Goal: Information Seeking & Learning: Learn about a topic

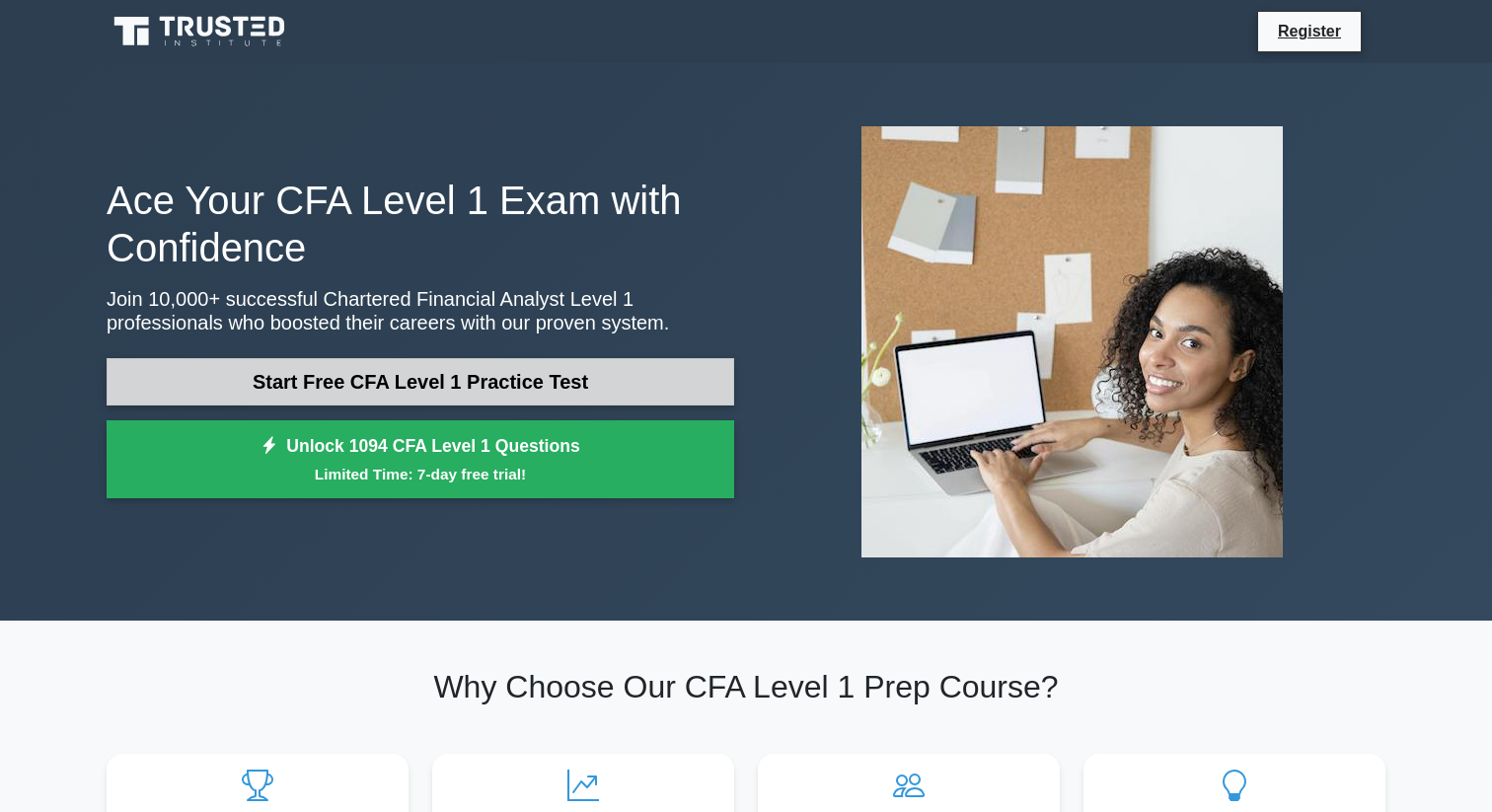
click at [363, 371] on link "Start Free CFA Level 1 Practice Test" at bounding box center [420, 382] width 628 height 47
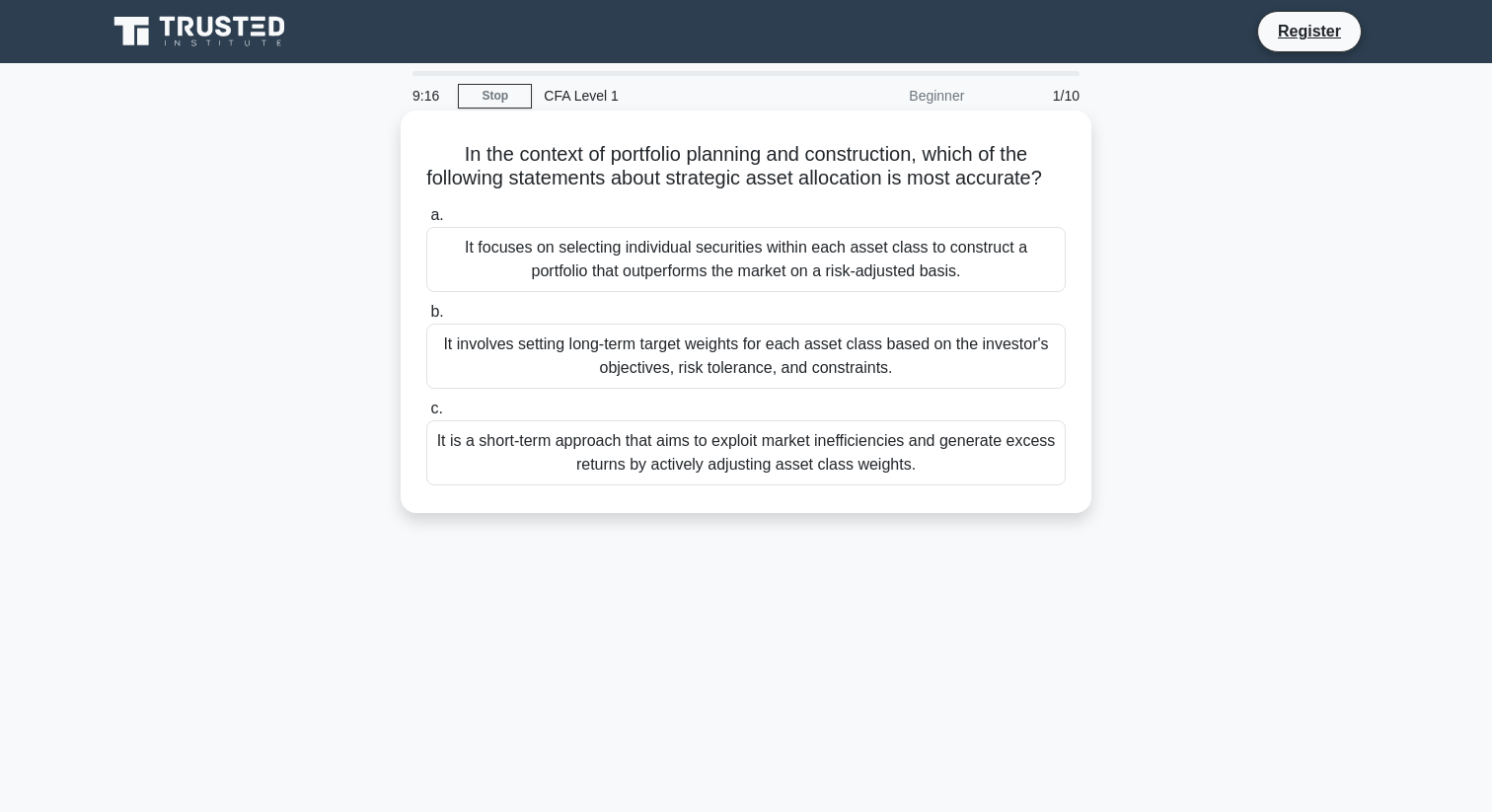
click at [623, 360] on div "It involves setting long-term target weights for each asset class based on the …" at bounding box center [746, 356] width 639 height 65
click at [426, 319] on input "b. It involves setting long-term target weights for each asset class based on t…" at bounding box center [426, 312] width 0 height 13
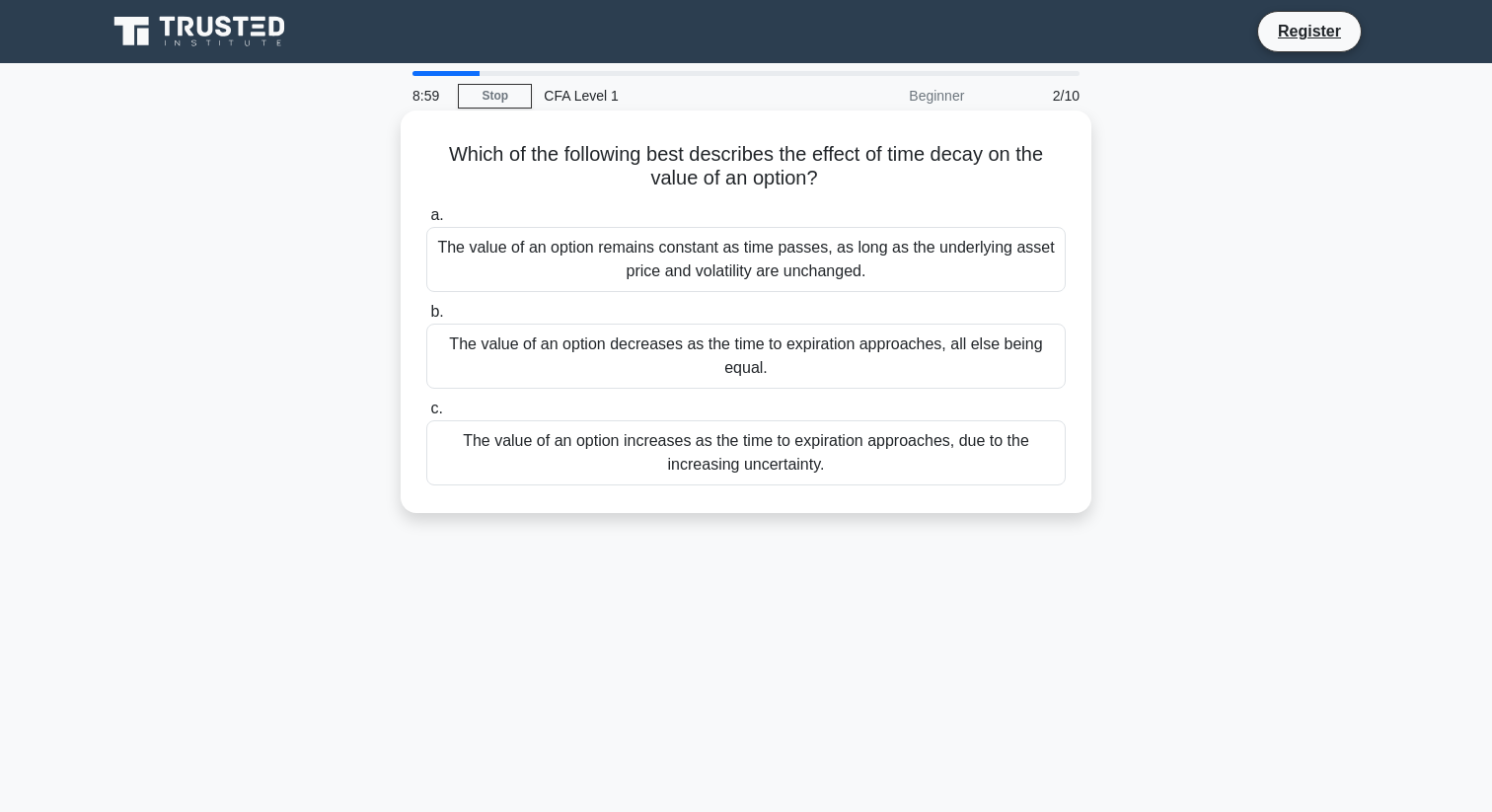
click at [631, 379] on div "The value of an option decreases as the time to expiration approaches, all else…" at bounding box center [746, 356] width 639 height 65
click at [426, 319] on input "b. The value of an option decreases as the time to expiration approaches, all e…" at bounding box center [426, 312] width 0 height 13
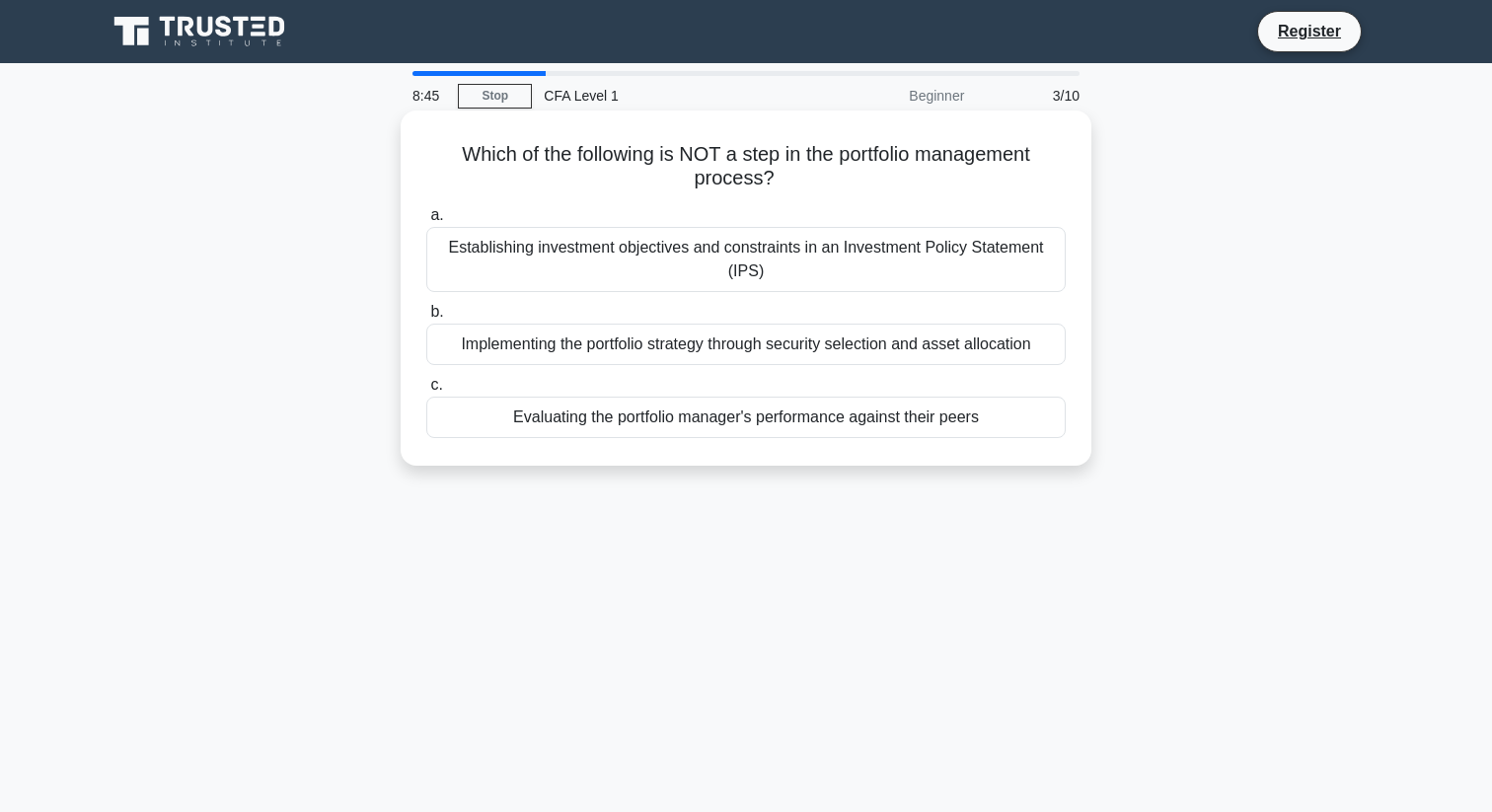
click at [627, 418] on div "Evaluating the portfolio manager's performance against their peers" at bounding box center [746, 417] width 639 height 41
click at [426, 392] on input "c. Evaluating the portfolio manager's performance against their peers" at bounding box center [426, 385] width 0 height 13
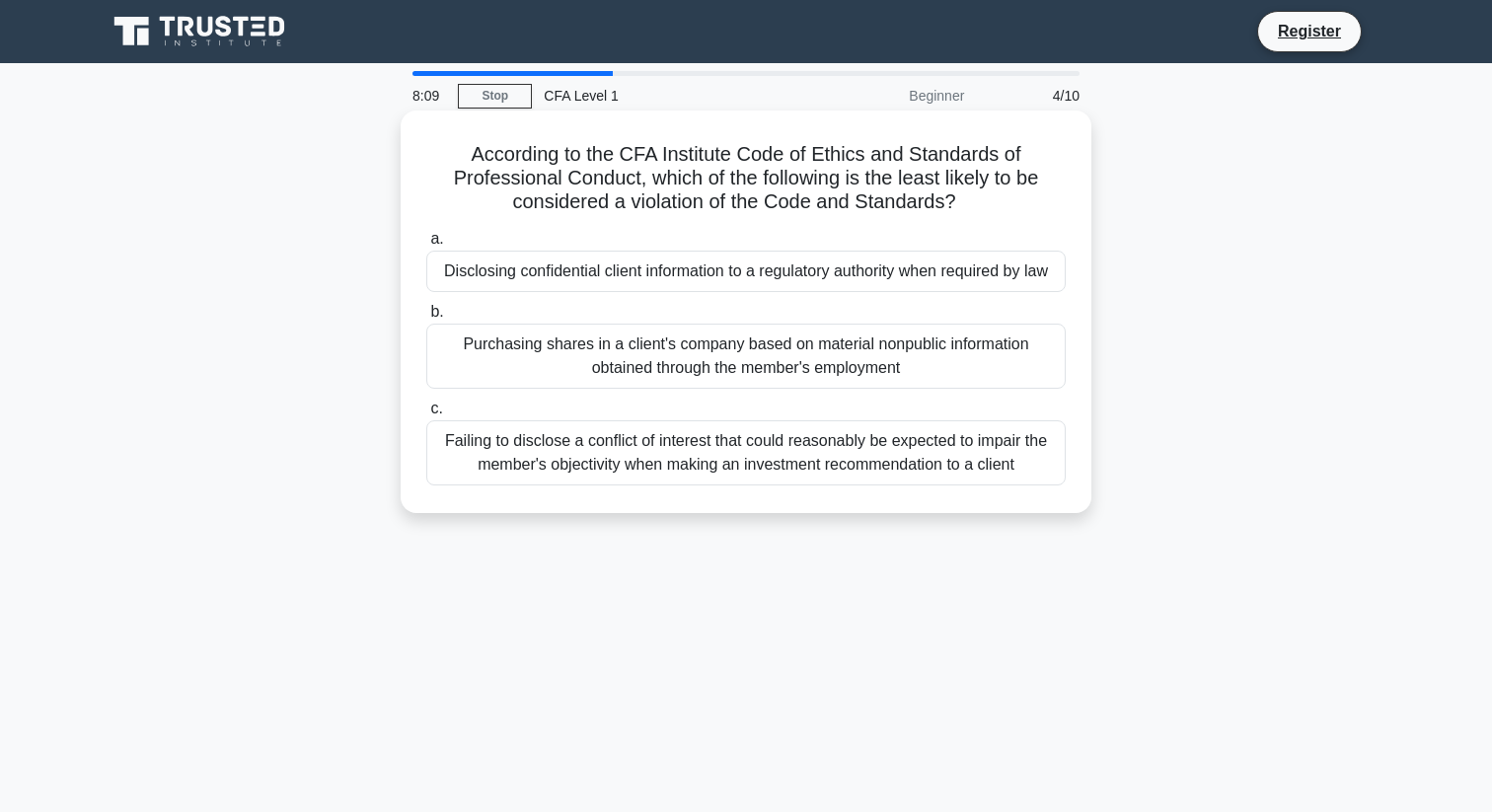
drag, startPoint x: 861, startPoint y: 184, endPoint x: 963, endPoint y: 200, distance: 103.2
click at [964, 200] on h5 "According to the CFA Institute Code of Ethics and Standards of Professional Con…" at bounding box center [746, 179] width 643 height 73
click at [963, 200] on icon ".spinner_0XTQ{transform-origin:center;animation:spinner_y6GP .75s linear infini…" at bounding box center [968, 203] width 24 height 24
click at [856, 279] on div "Disclosing confidential client information to a regulatory authority when requi…" at bounding box center [746, 271] width 639 height 41
click at [426, 246] on input "a. Disclosing confidential client information to a regulatory authority when re…" at bounding box center [426, 239] width 0 height 13
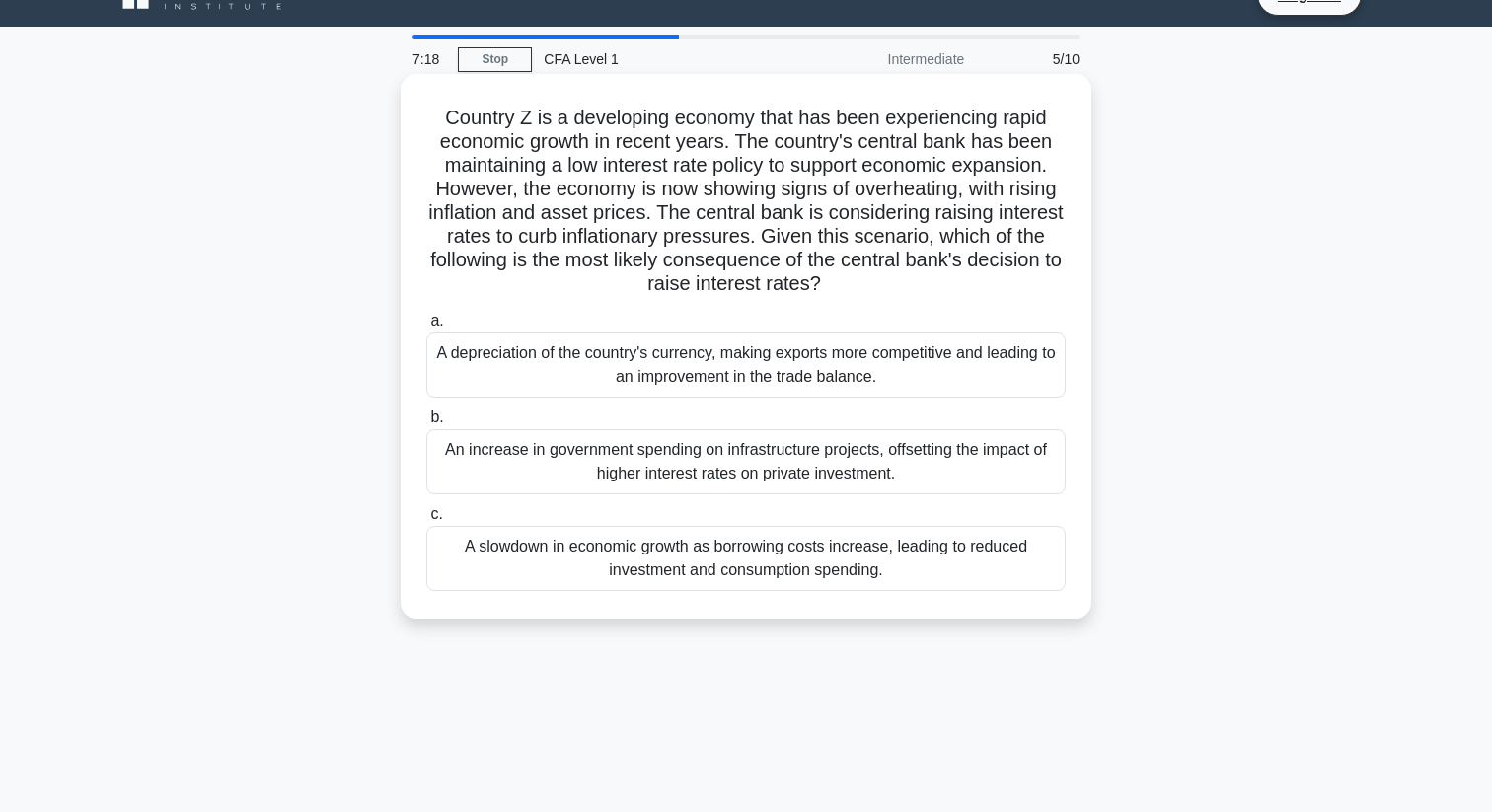
scroll to position [38, 0]
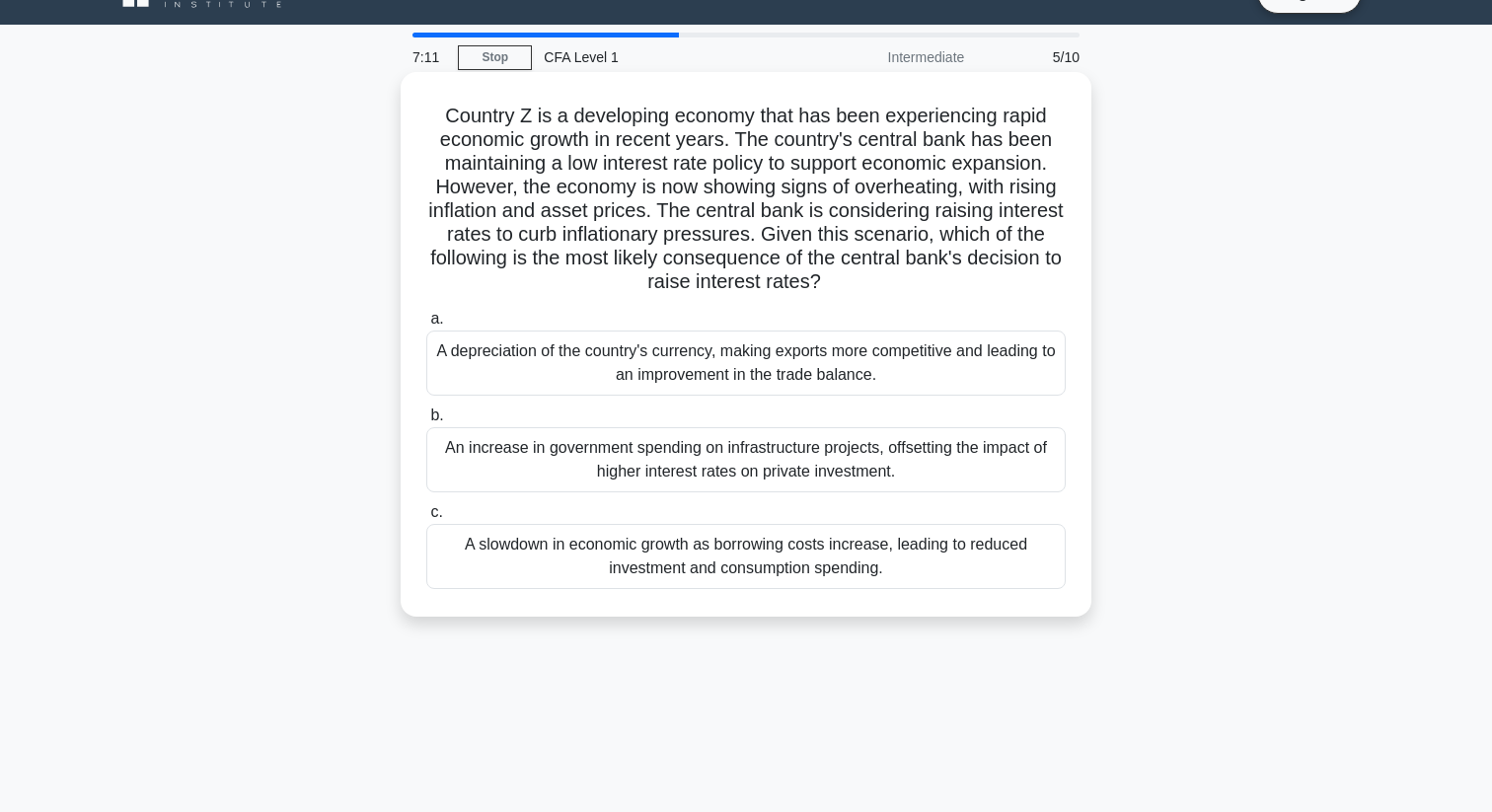
click at [783, 571] on div "A slowdown in economic growth as borrowing costs increase, leading to reduced i…" at bounding box center [746, 556] width 639 height 65
click at [426, 519] on input "c. A slowdown in economic growth as borrowing costs increase, leading to reduce…" at bounding box center [426, 512] width 0 height 13
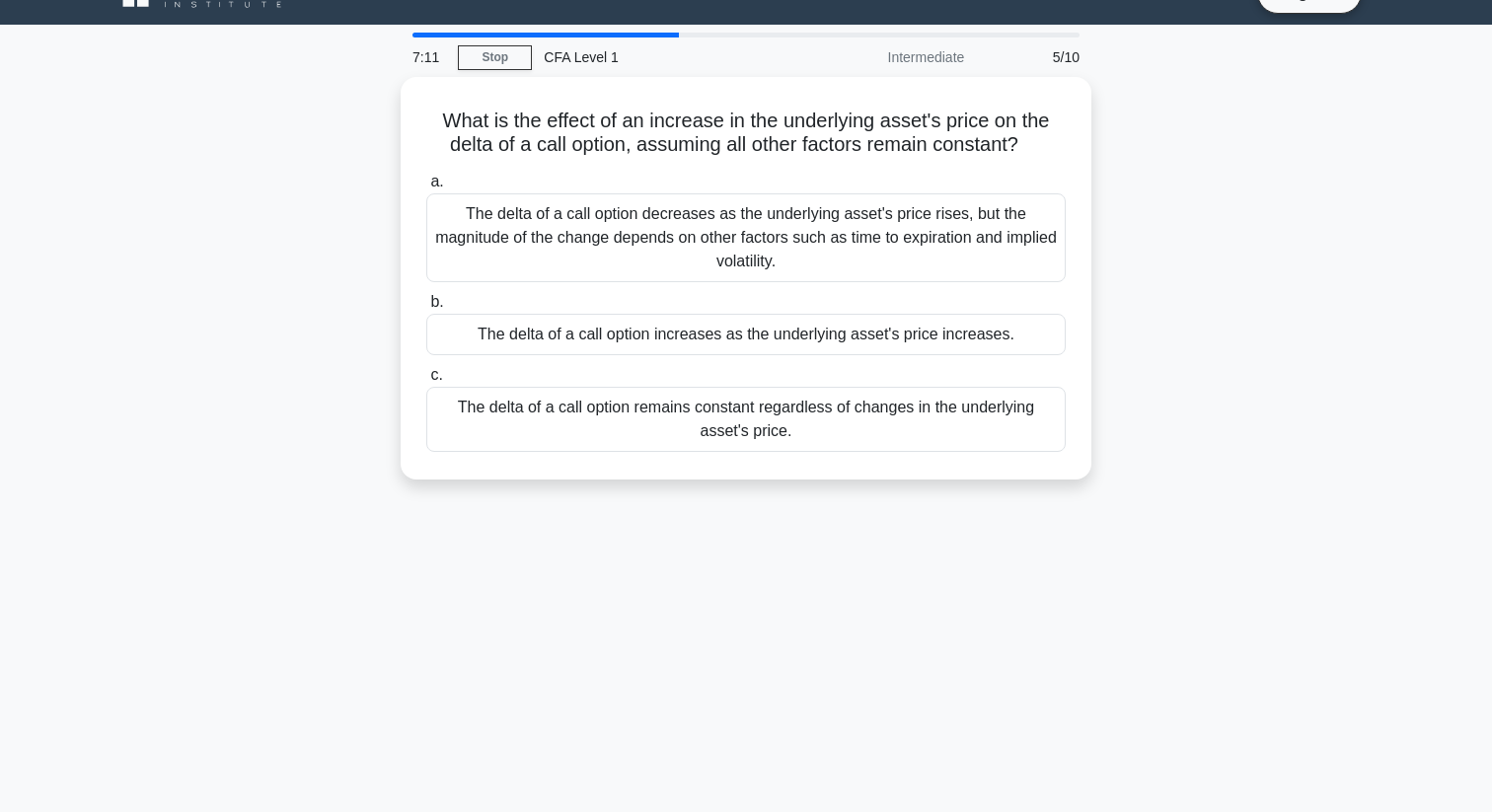
scroll to position [0, 0]
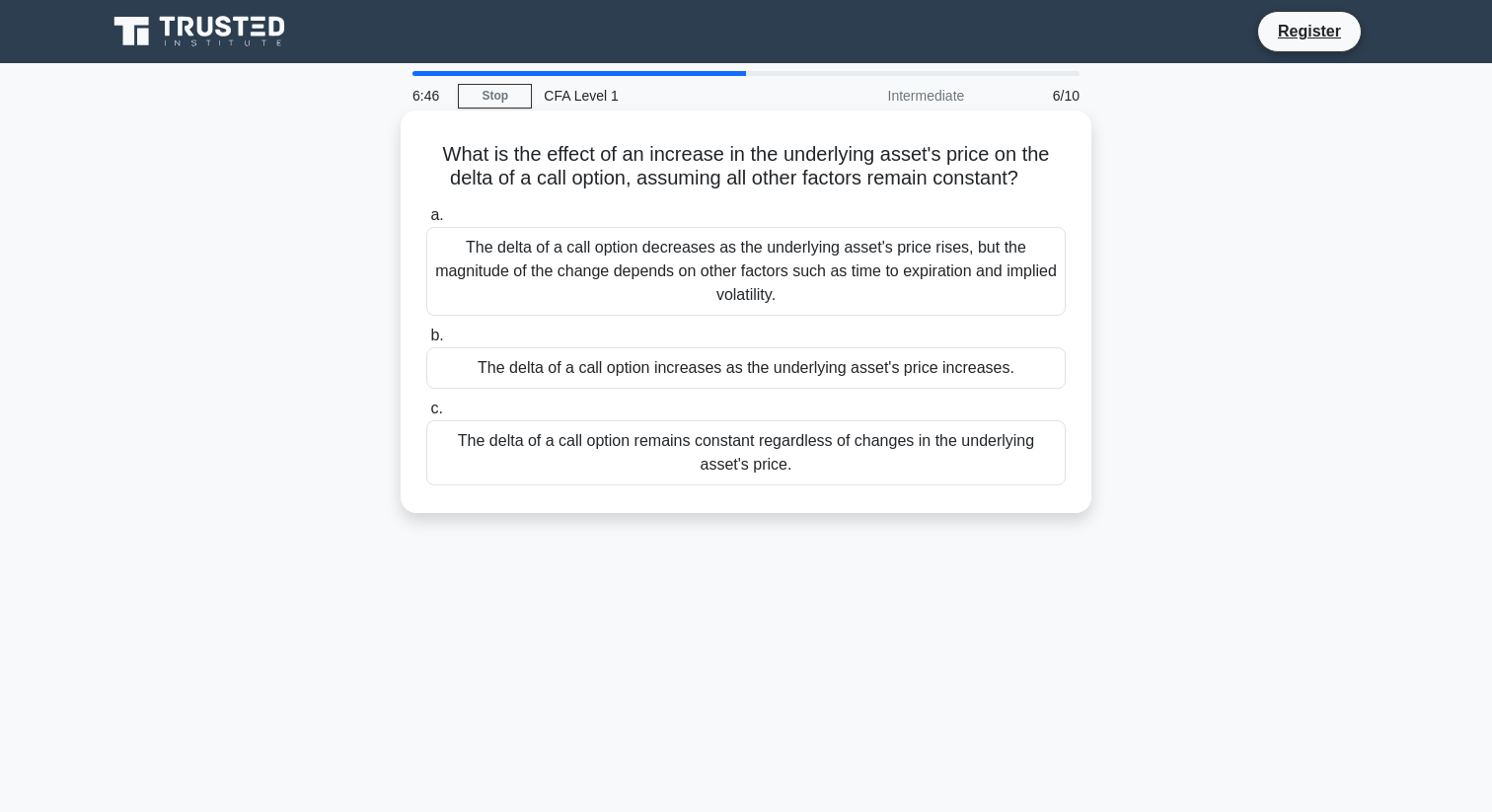
click at [836, 292] on div "The delta of a call option decreases as the underlying asset's price rises, but…" at bounding box center [746, 271] width 639 height 89
click at [426, 222] on input "a. The delta of a call option decreases as the underlying asset's price rises, …" at bounding box center [426, 215] width 0 height 13
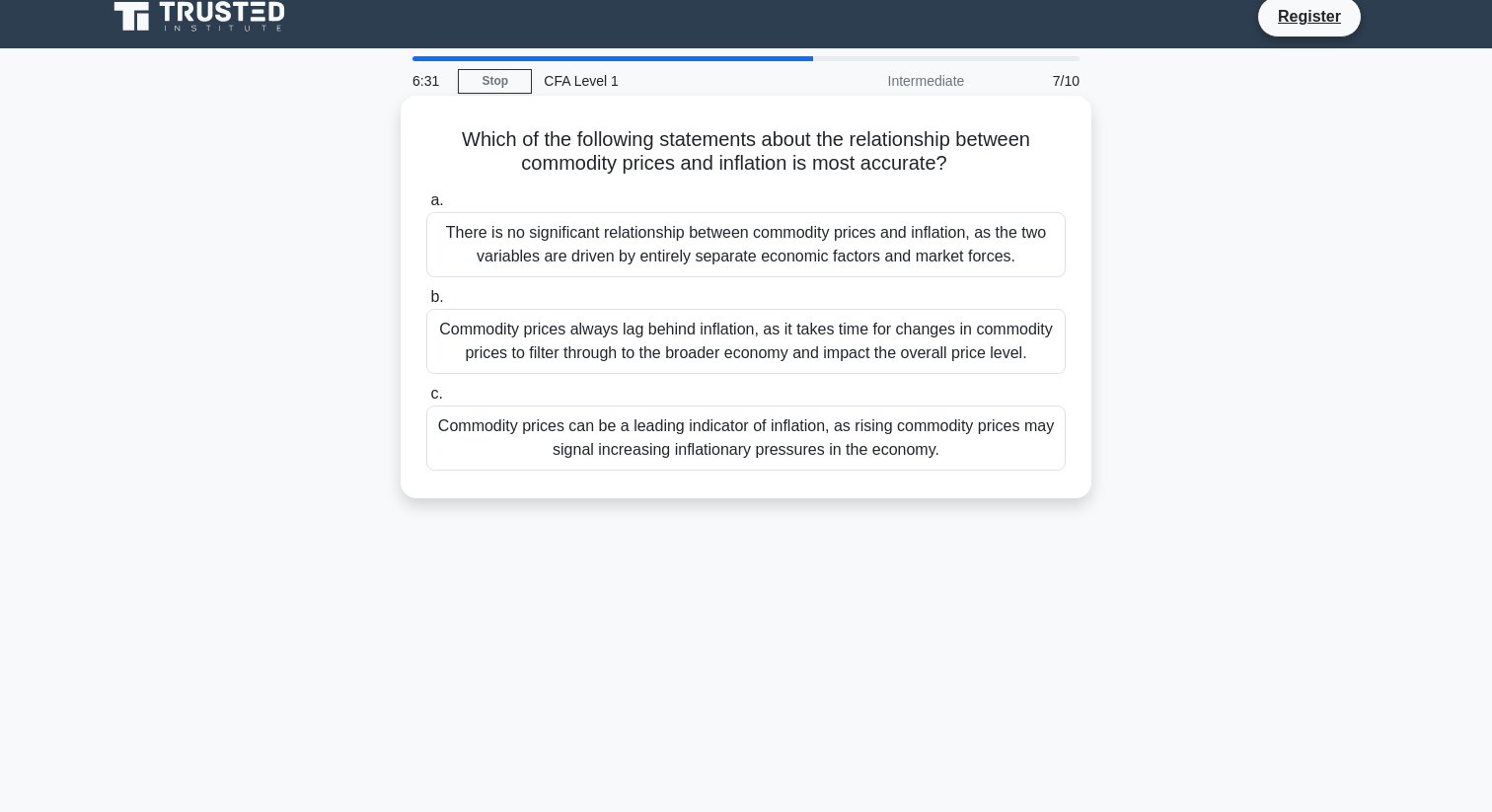
scroll to position [17, 0]
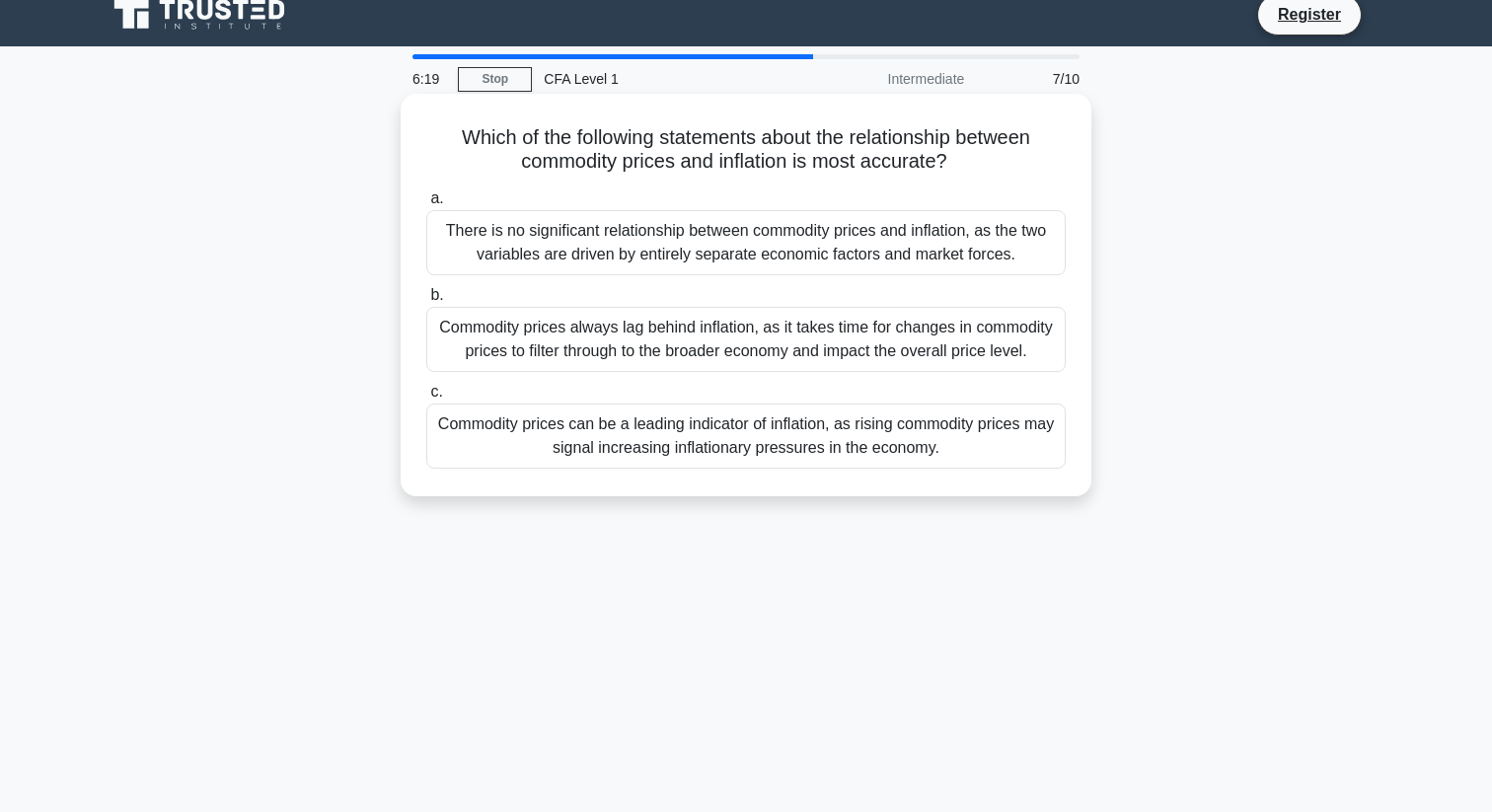
click at [805, 463] on div "Commodity prices can be a leading indicator of inflation, as rising commodity p…" at bounding box center [746, 436] width 639 height 65
click at [426, 399] on input "c. Commodity prices can be a leading indicator of inflation, as rising commodit…" at bounding box center [426, 392] width 0 height 13
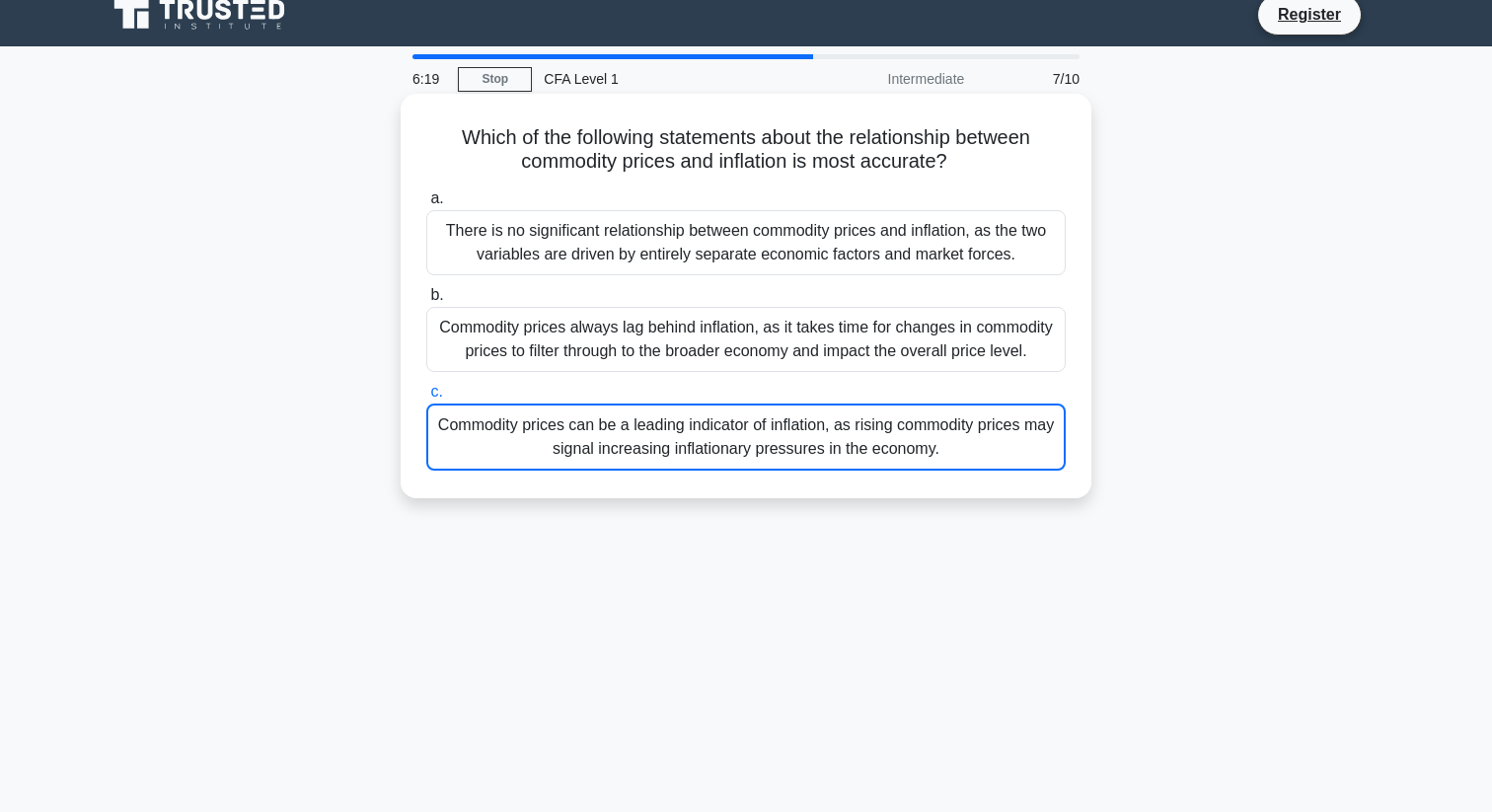
scroll to position [0, 0]
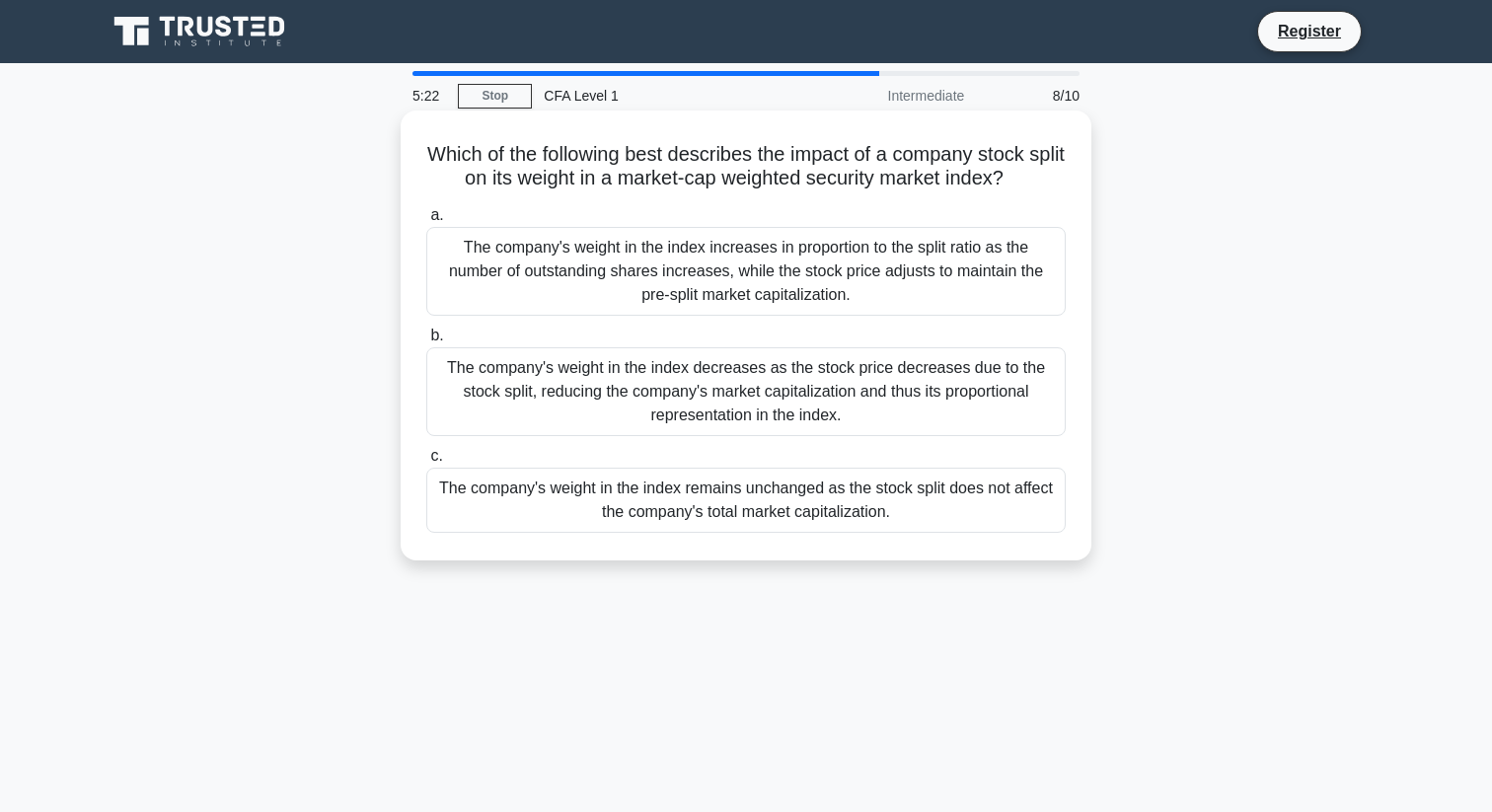
click at [821, 286] on div "The company's weight in the index increases in proportion to the split ratio as…" at bounding box center [746, 271] width 639 height 89
click at [426, 222] on input "a. The company's weight in the index increases in proportion to the split ratio…" at bounding box center [426, 215] width 0 height 13
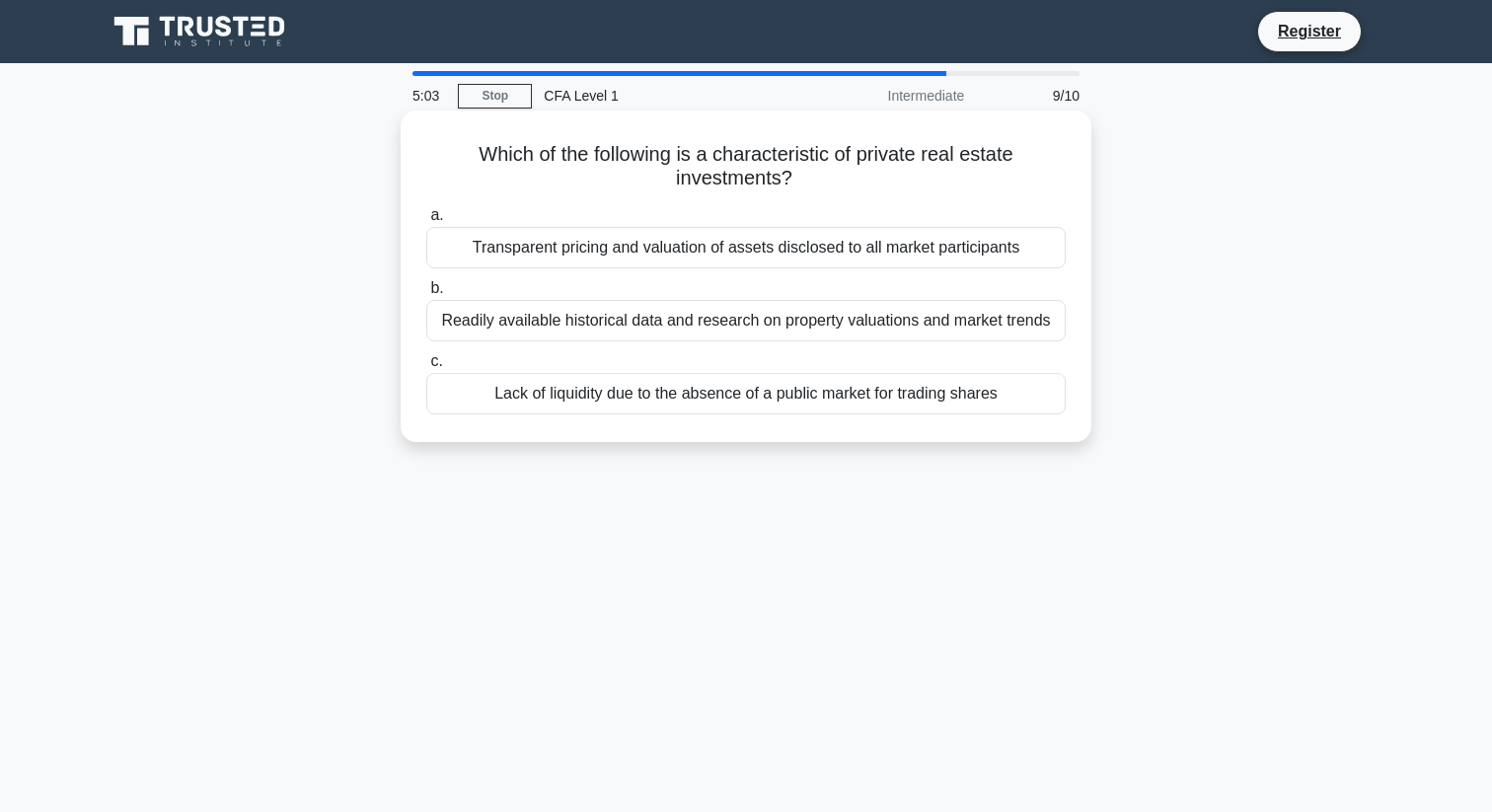
click at [824, 396] on div "Lack of liquidity due to the absence of a public market for trading shares" at bounding box center [746, 394] width 639 height 41
click at [426, 368] on input "c. Lack of liquidity due to the absence of a public market for trading shares" at bounding box center [426, 361] width 0 height 13
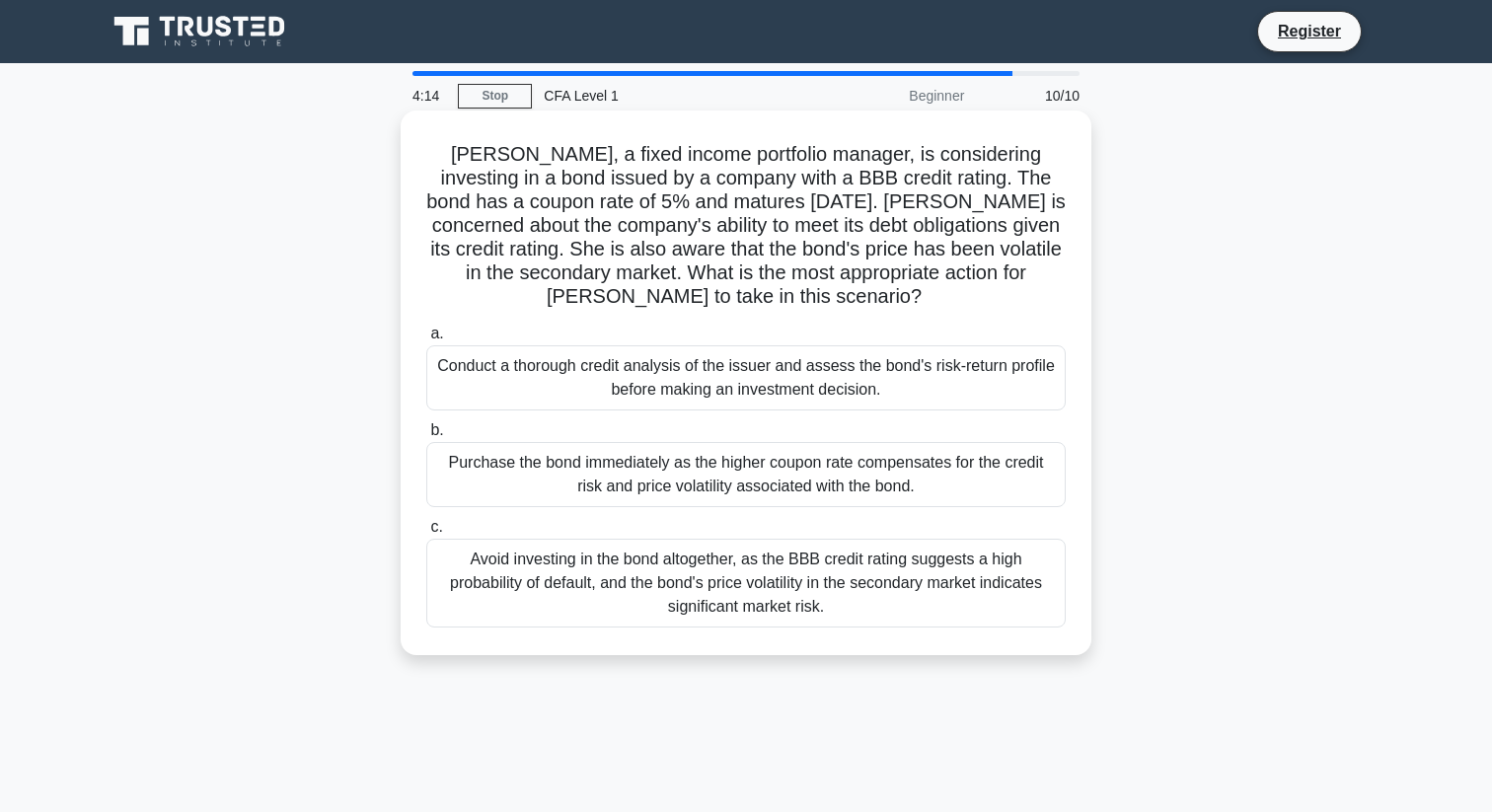
click at [890, 385] on div "Conduct a thorough credit analysis of the issuer and assess the bond's risk-ret…" at bounding box center [746, 378] width 639 height 65
click at [426, 340] on input "a. Conduct a thorough credit analysis of the issuer and assess the bond's risk-…" at bounding box center [426, 333] width 0 height 13
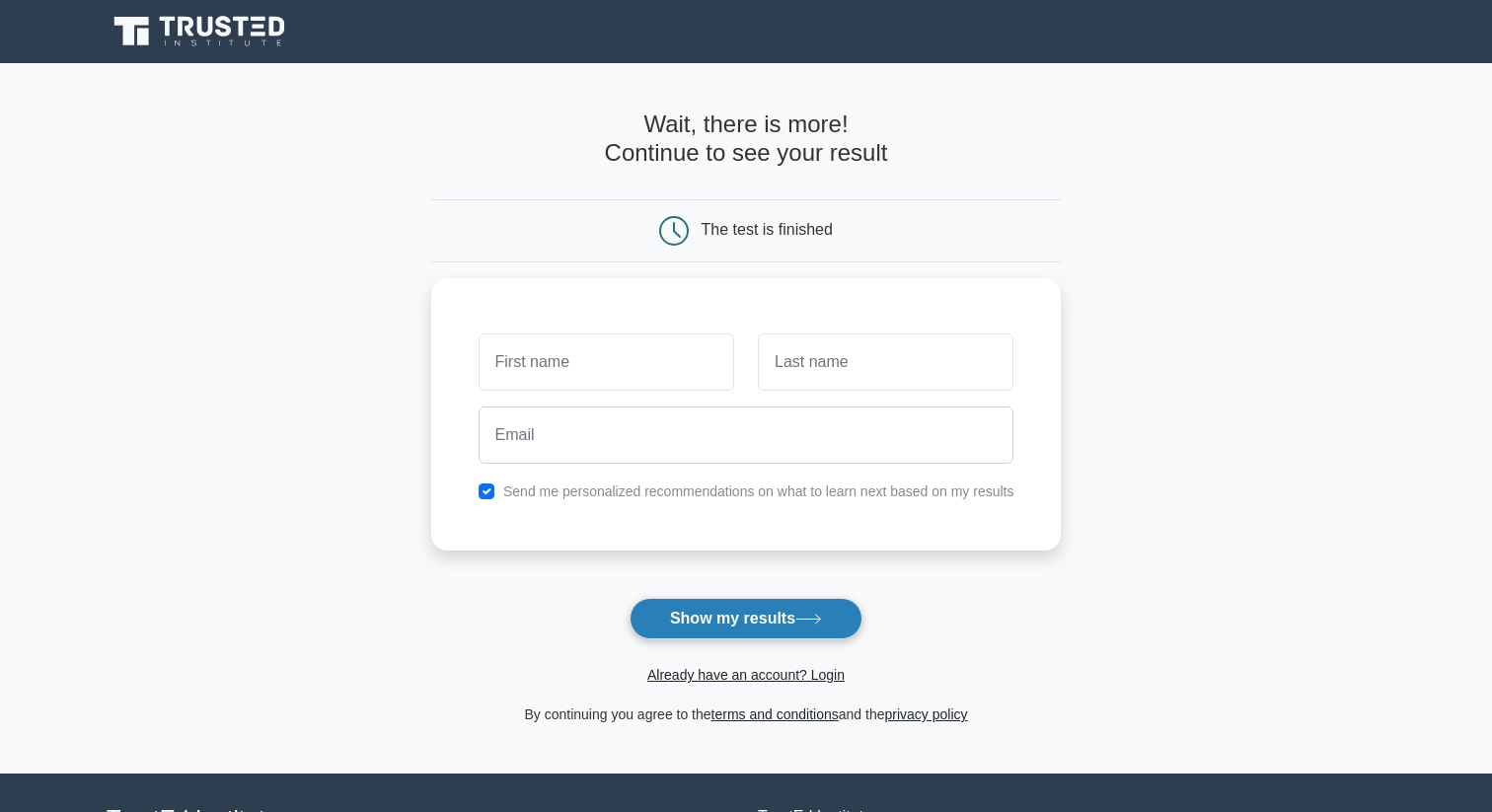
click at [804, 637] on button "Show my results" at bounding box center [746, 619] width 233 height 41
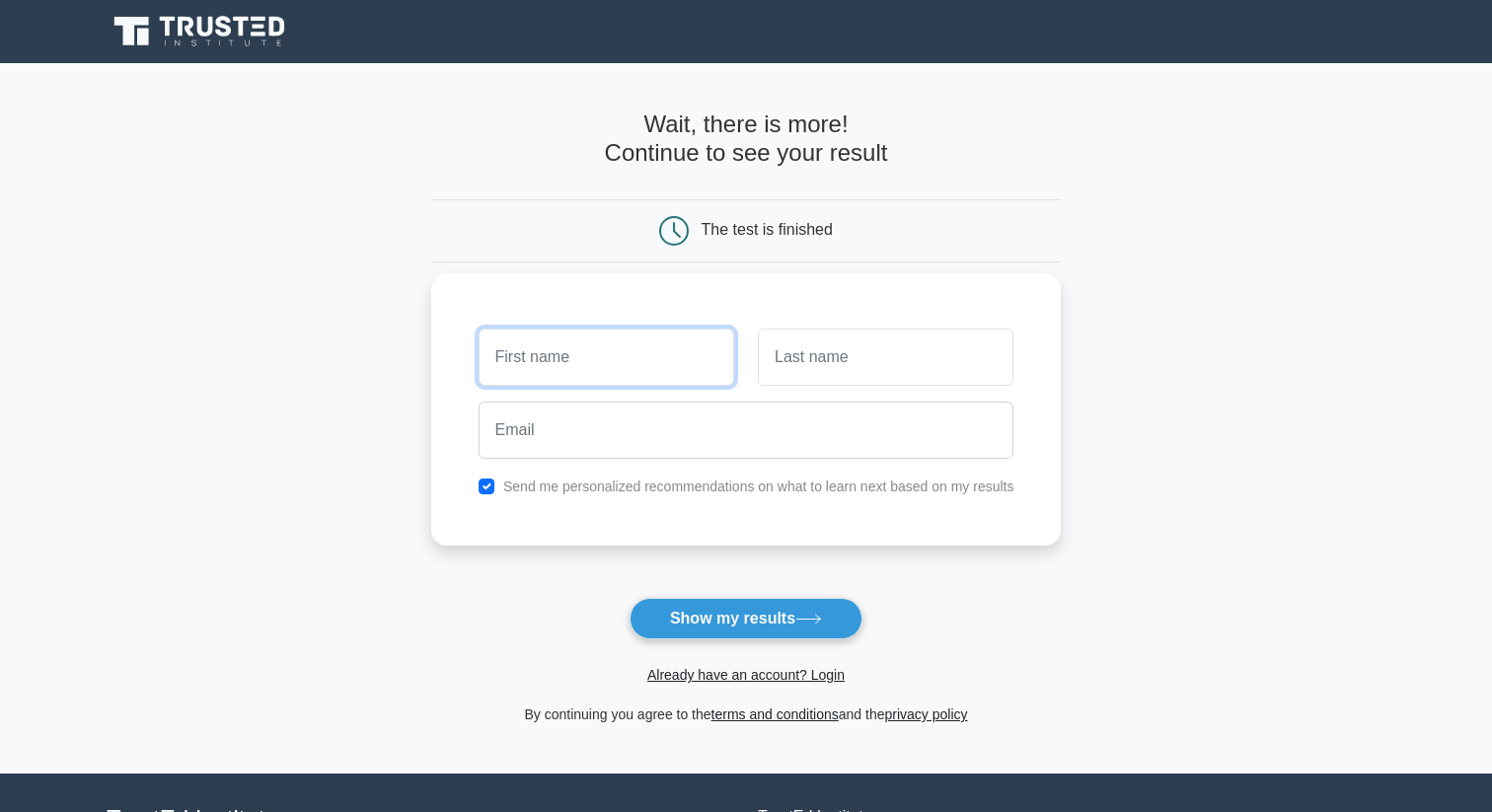
click at [589, 352] on input "text" at bounding box center [606, 357] width 256 height 57
type input "JM"
click at [972, 353] on input "text" at bounding box center [885, 357] width 256 height 57
type input "Hu"
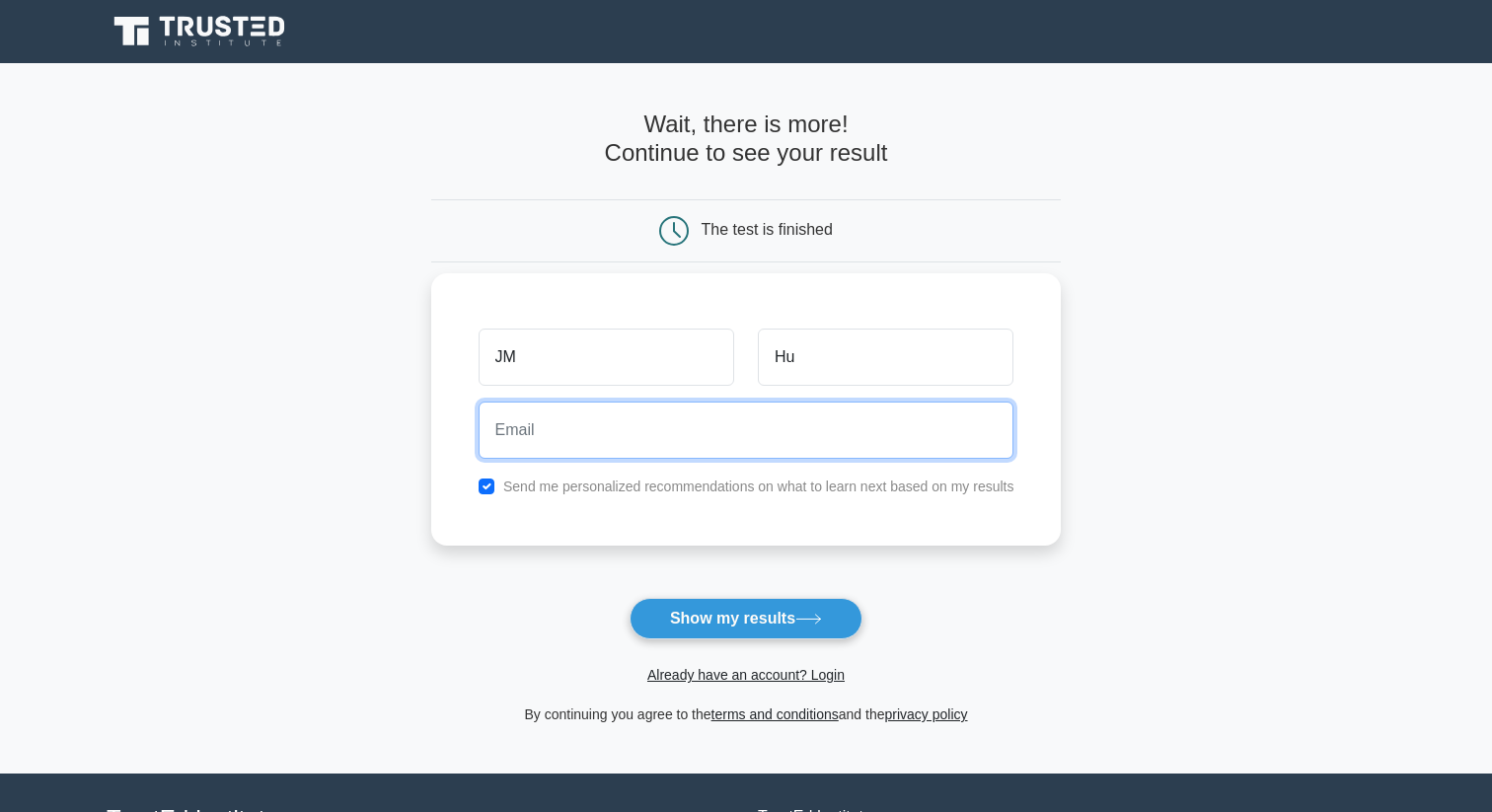
click at [872, 435] on input "email" at bounding box center [746, 430] width 536 height 57
type input "lijiamin0211@gmail.com"
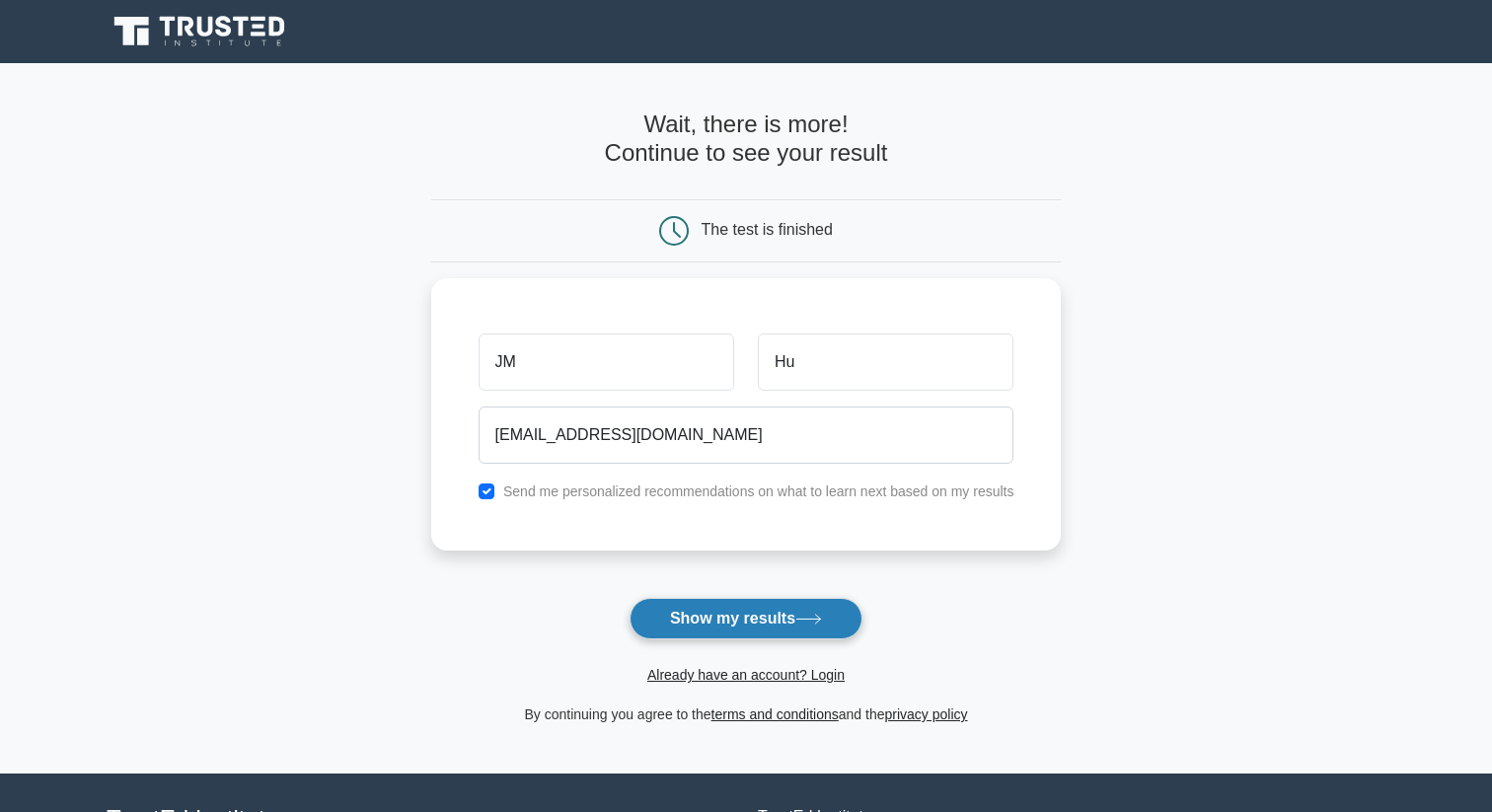
click at [742, 613] on button "Show my results" at bounding box center [746, 619] width 233 height 41
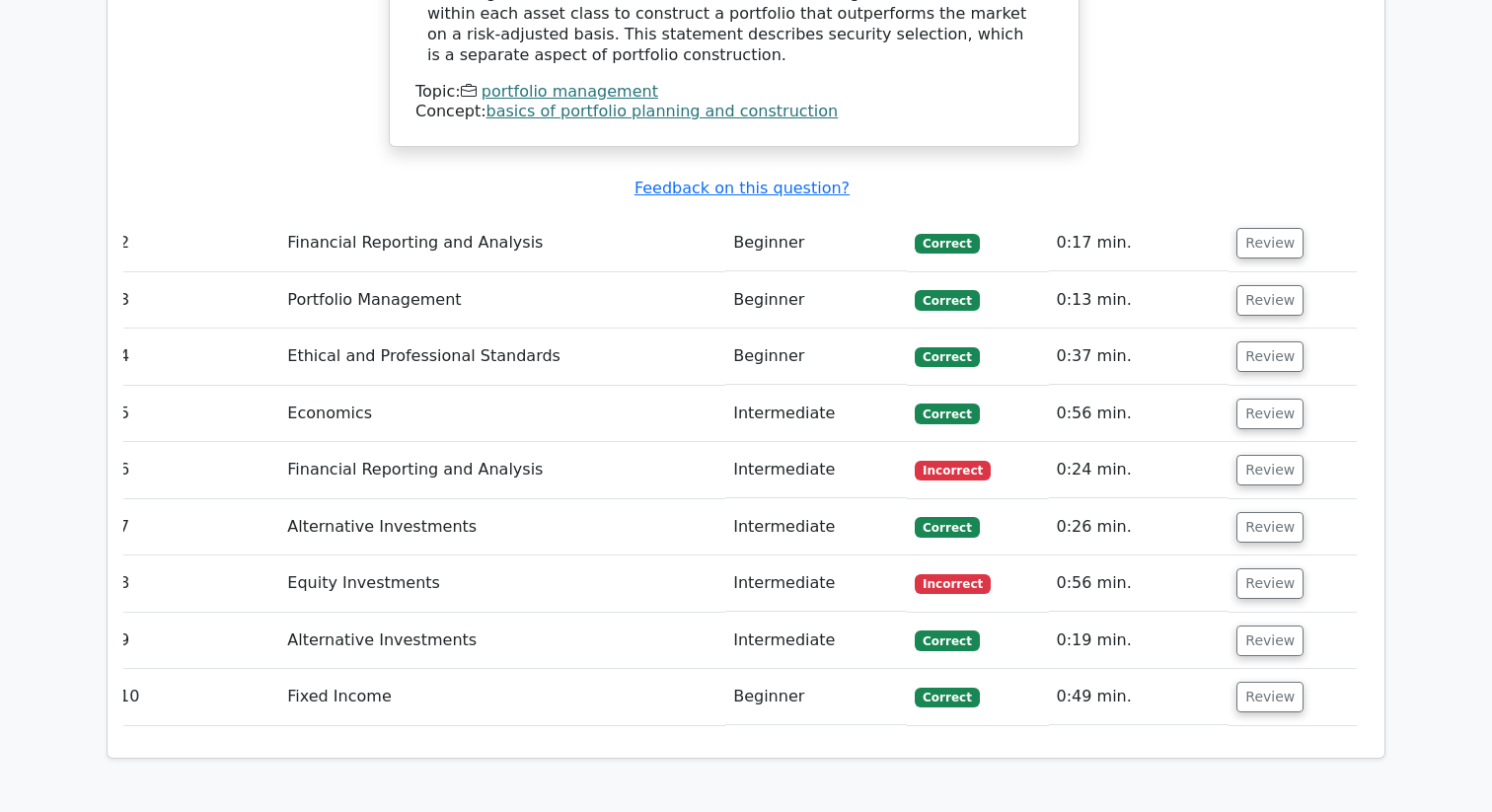
scroll to position [2441, 0]
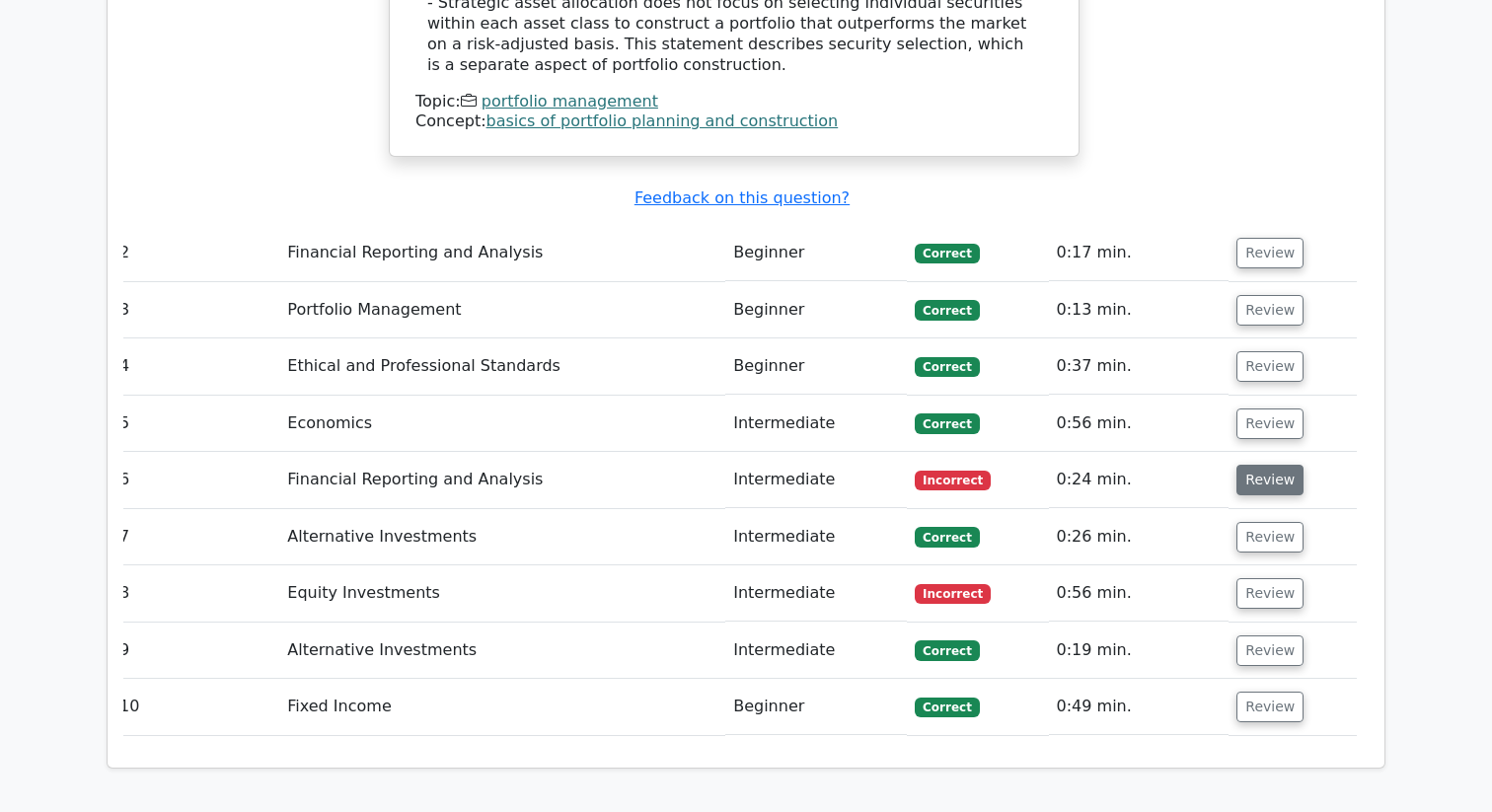
click at [1257, 465] on button "Review" at bounding box center [1270, 480] width 67 height 31
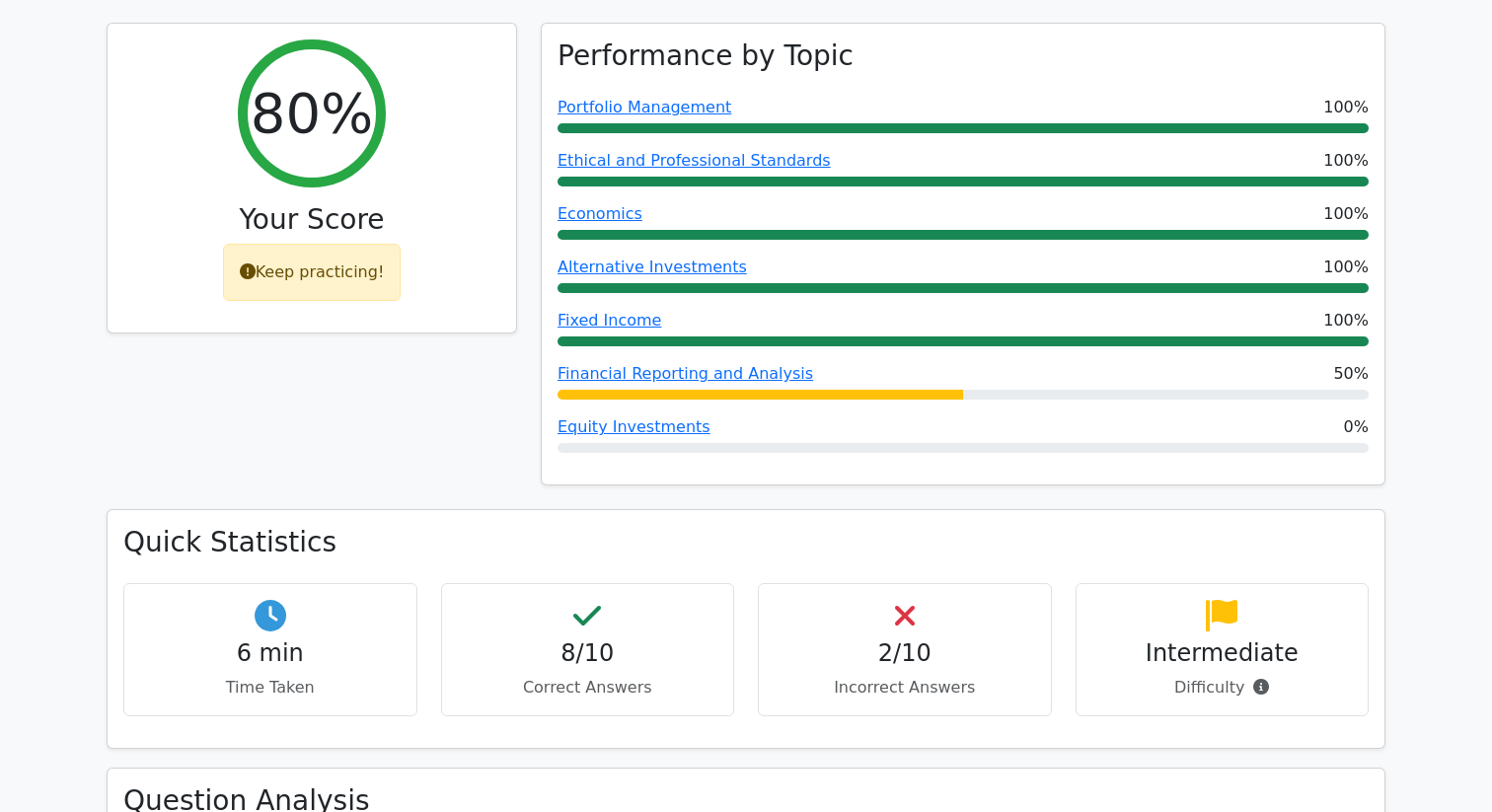
scroll to position [724, 0]
